Goal: Task Accomplishment & Management: Use online tool/utility

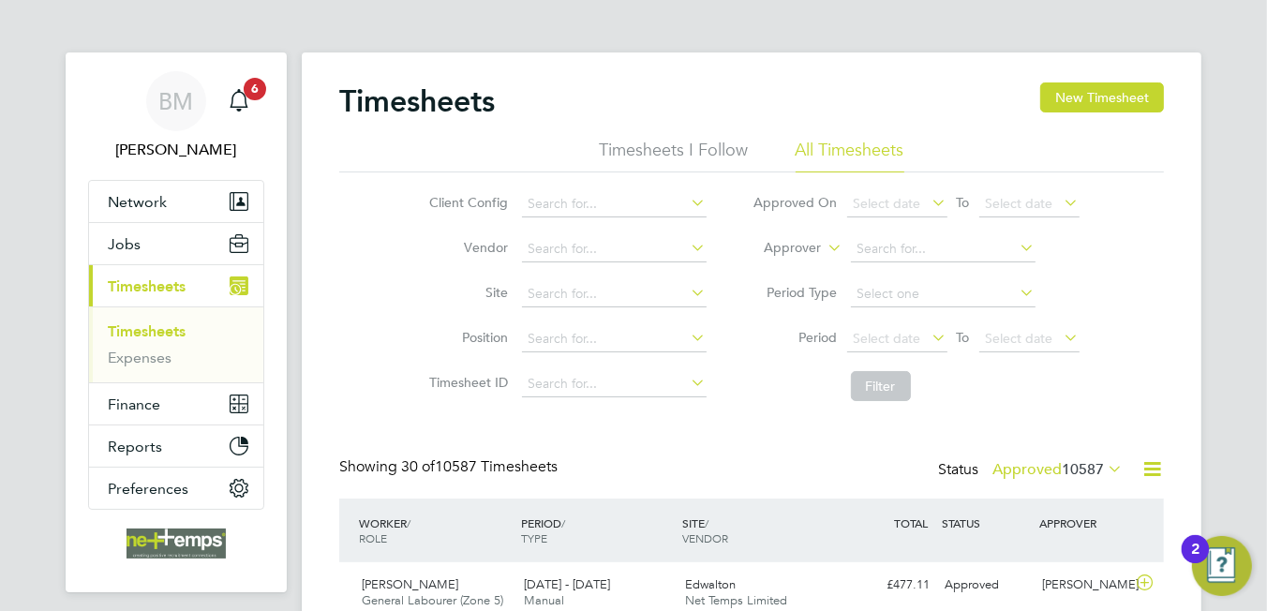
click at [1146, 470] on icon at bounding box center [1152, 468] width 23 height 23
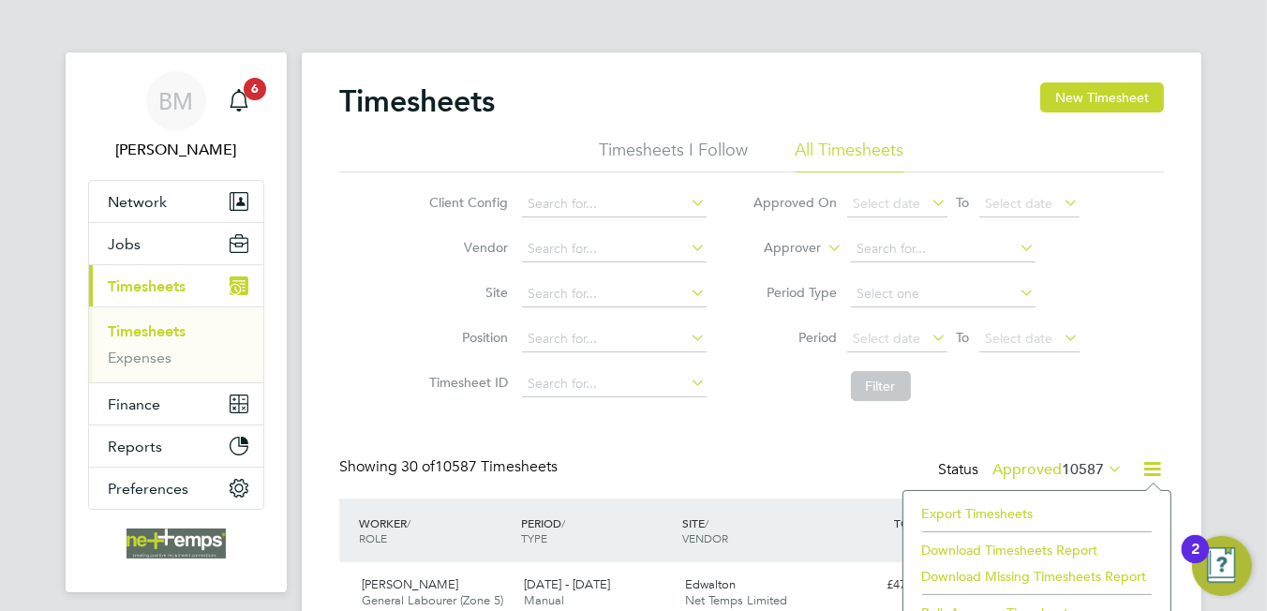
click at [1014, 507] on li "Export Timesheets" at bounding box center [1037, 514] width 248 height 26
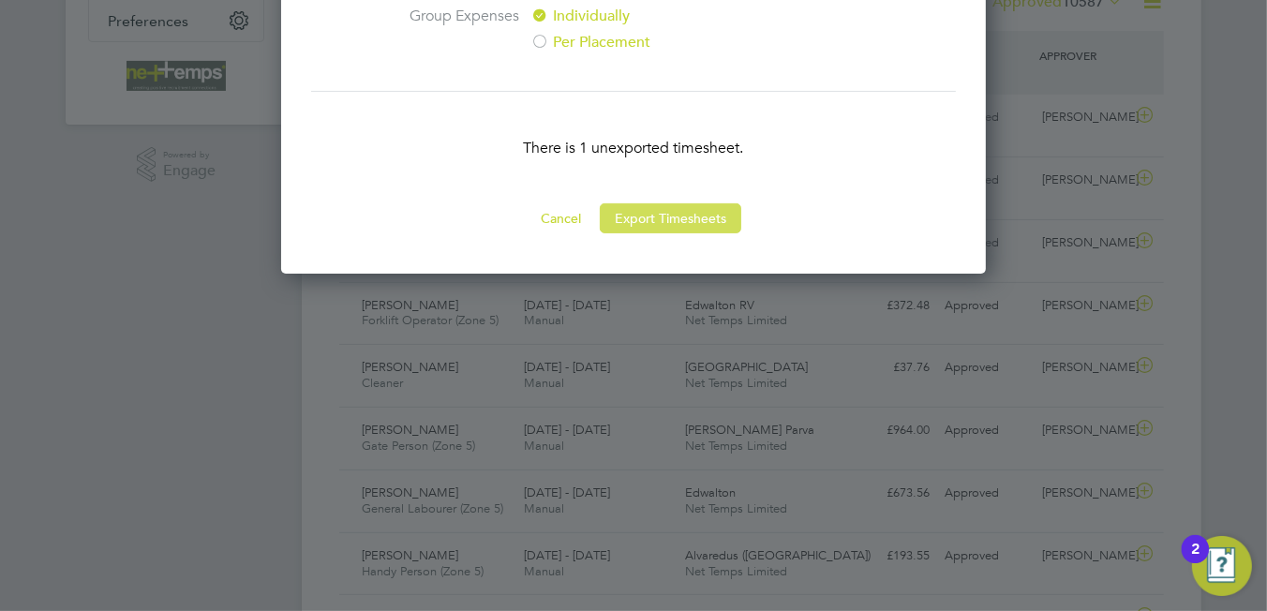
click at [668, 217] on button "Export Timesheets" at bounding box center [671, 218] width 142 height 30
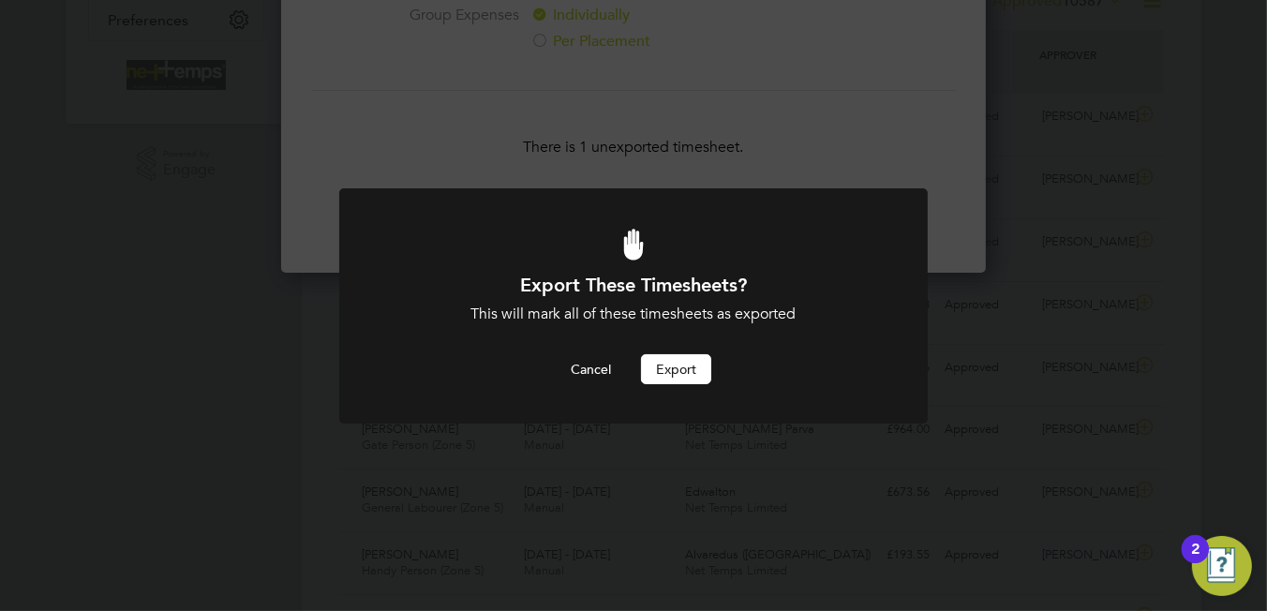
click at [668, 378] on button "Export" at bounding box center [676, 369] width 70 height 30
